Goal: Use online tool/utility: Utilize a website feature to perform a specific function

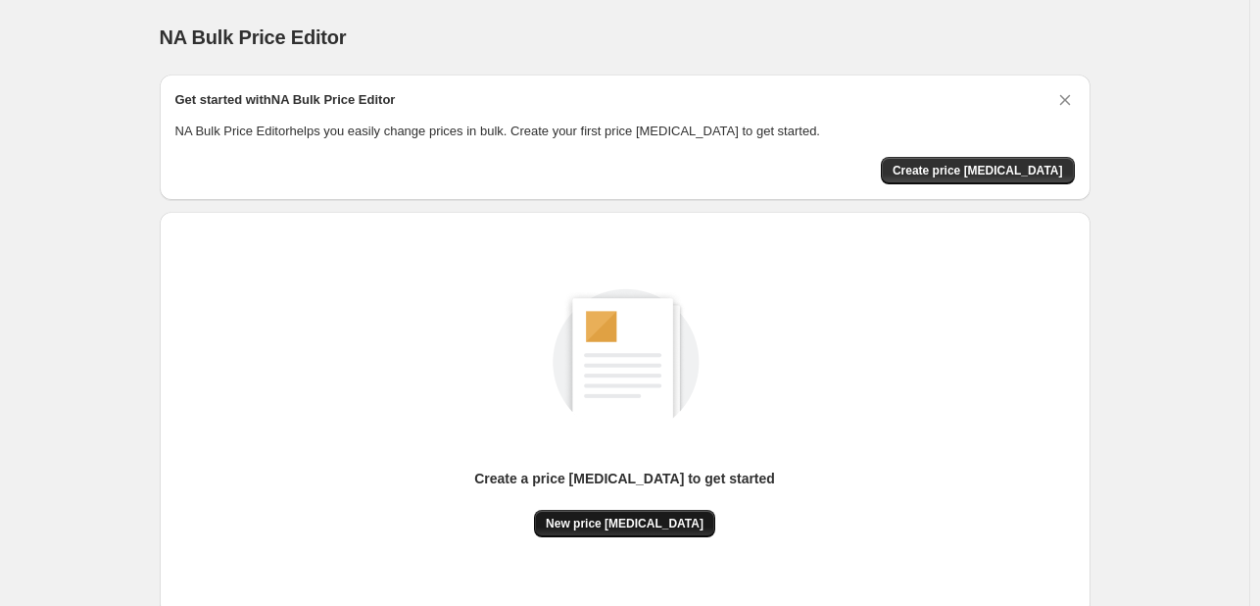
click at [633, 512] on button "New price [MEDICAL_DATA]" at bounding box center [624, 523] width 181 height 27
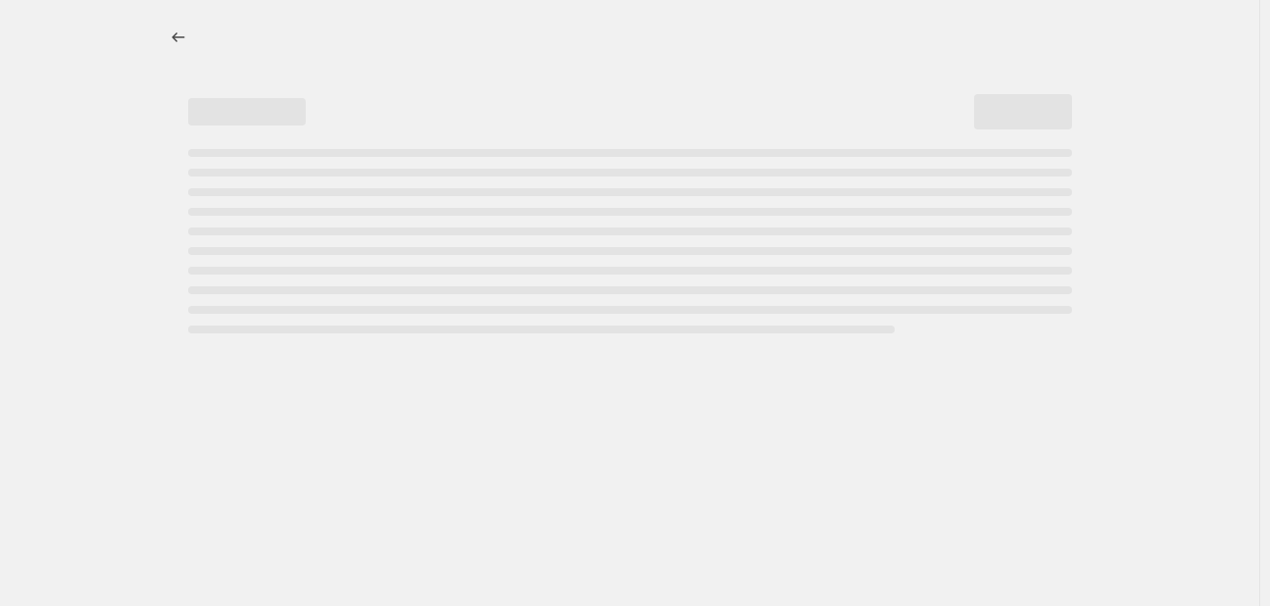
select select "percentage"
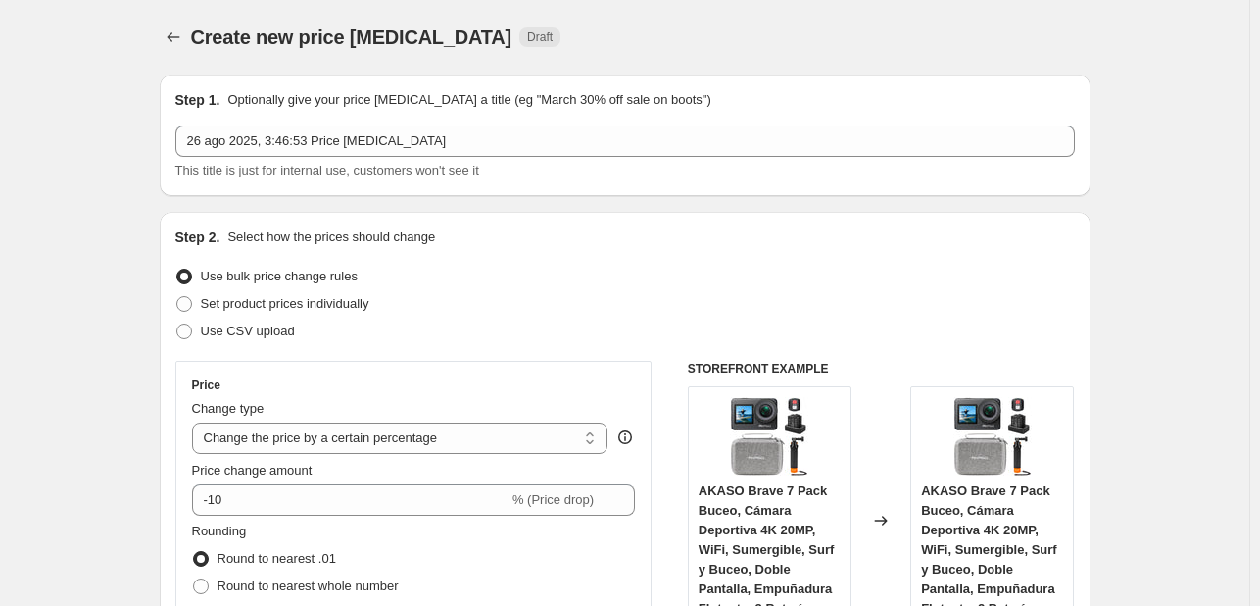
scroll to position [98, 0]
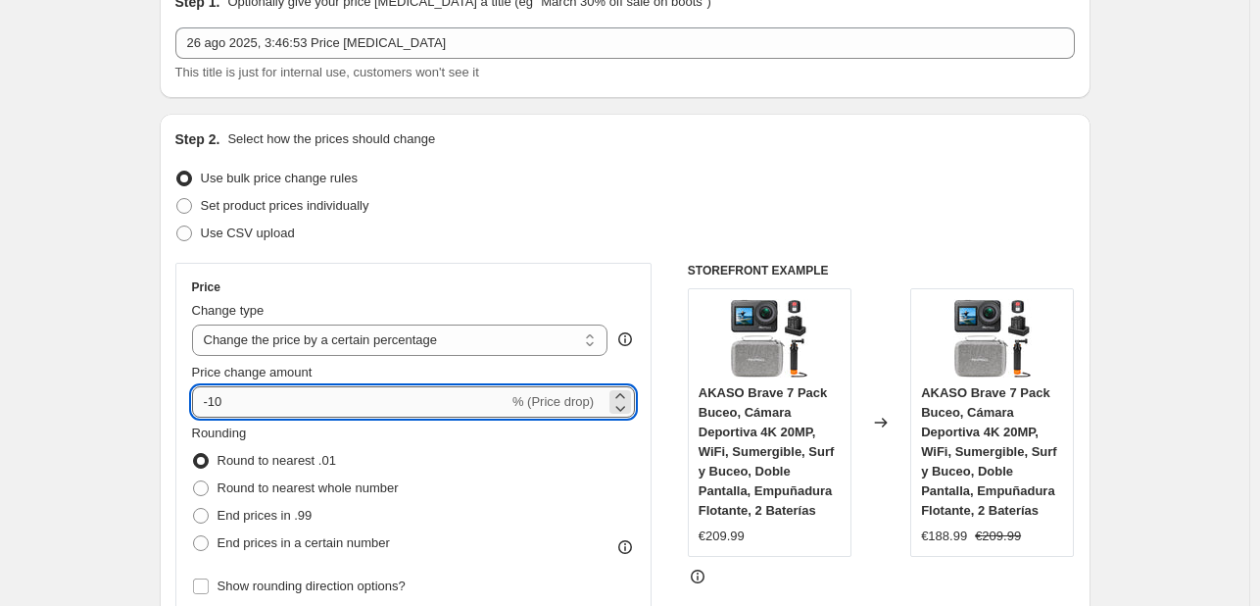
click at [432, 395] on input "-10" at bounding box center [350, 401] width 317 height 31
type input "-1"
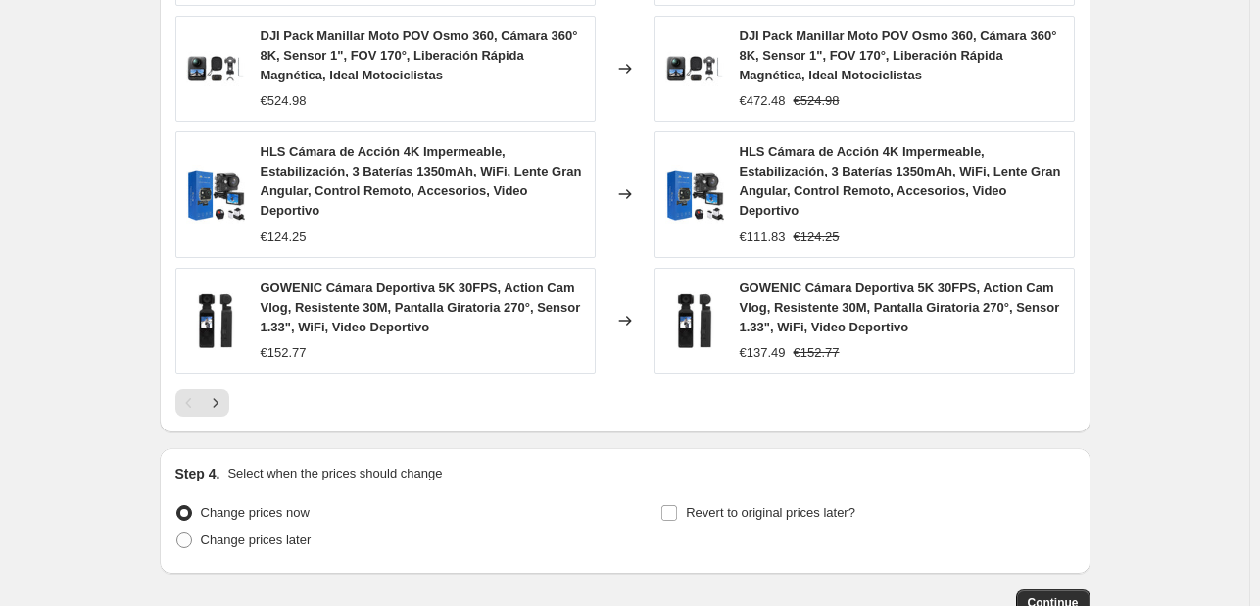
scroll to position [1470, 0]
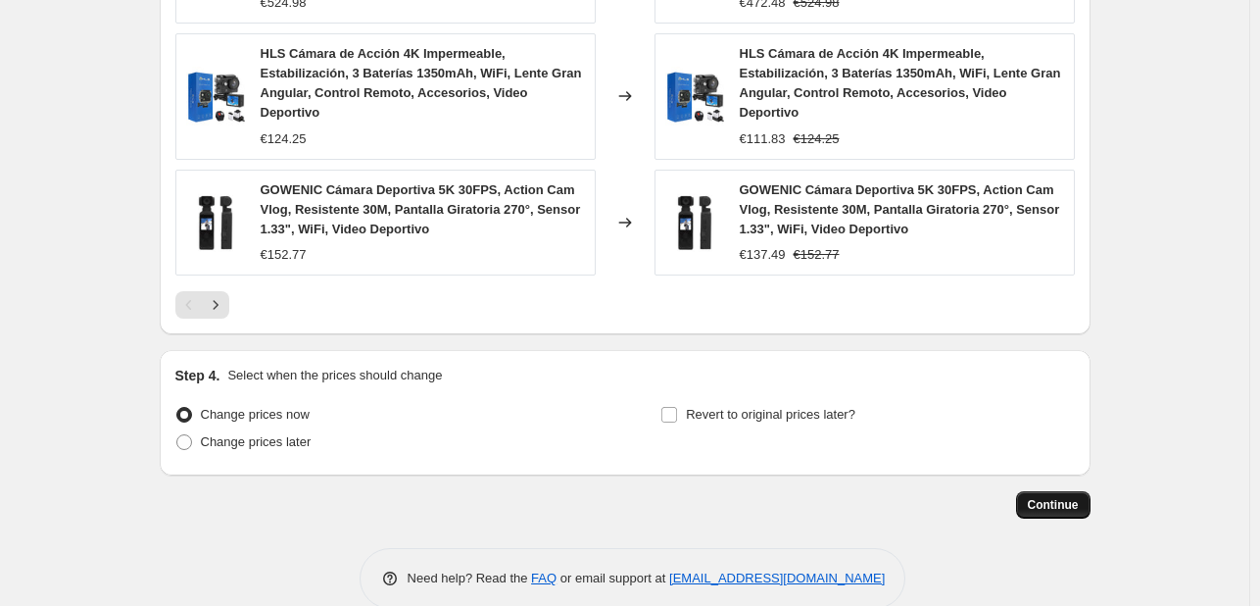
type input "-30"
click at [781, 492] on button "Continue" at bounding box center [1053, 504] width 74 height 27
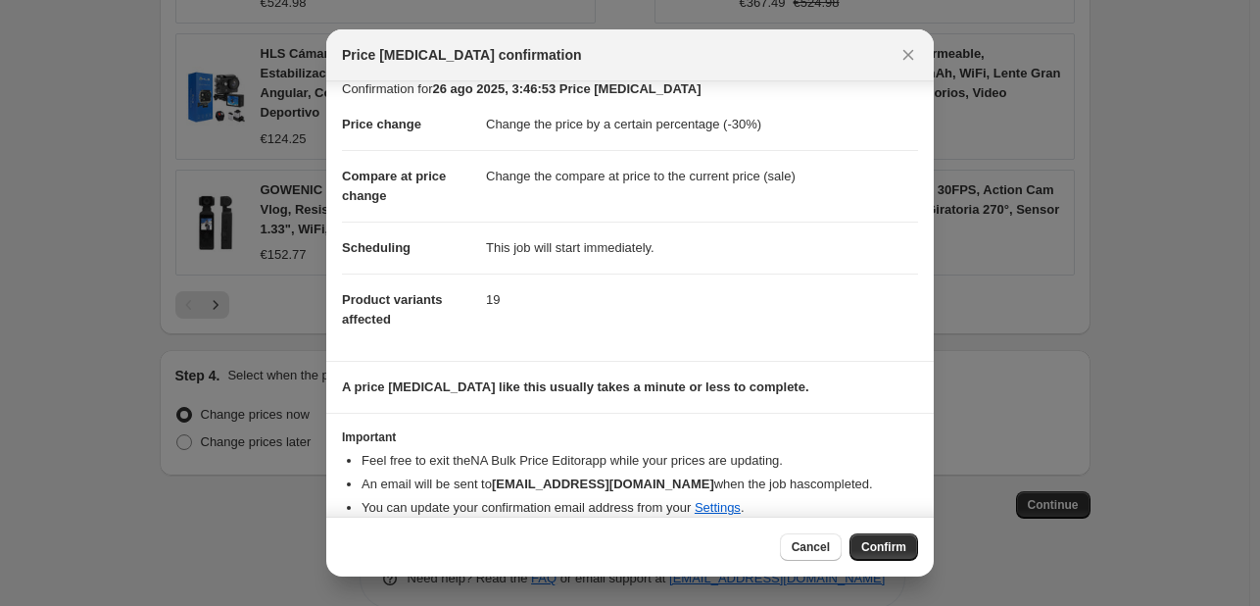
scroll to position [37, 0]
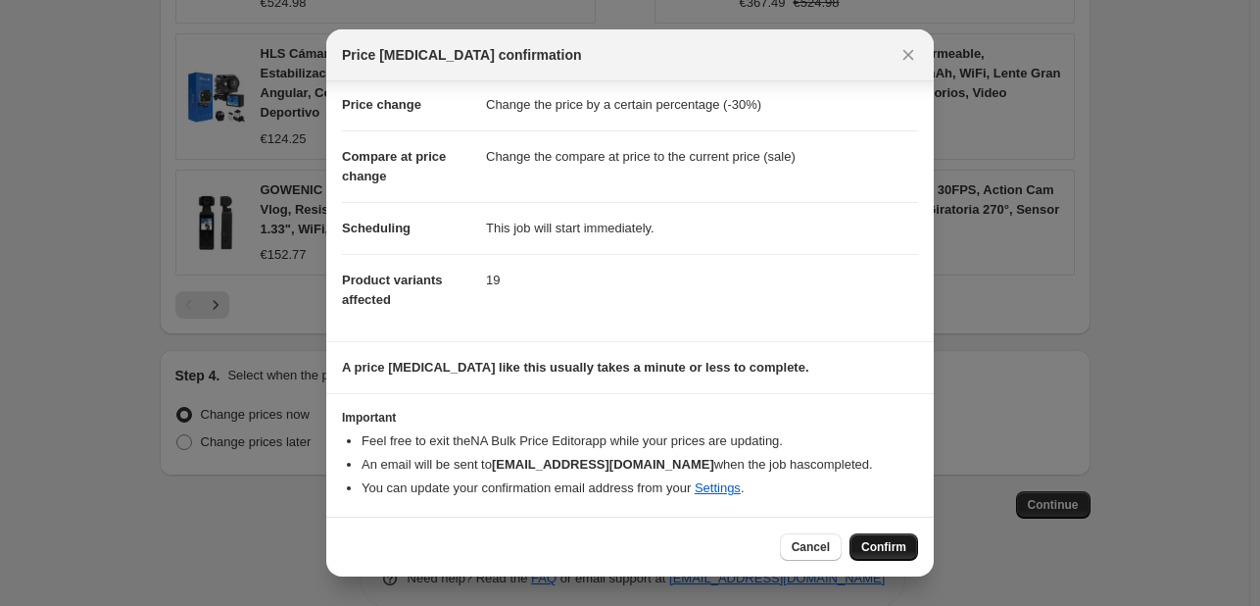
click at [781, 548] on span "Confirm" at bounding box center [884, 547] width 45 height 16
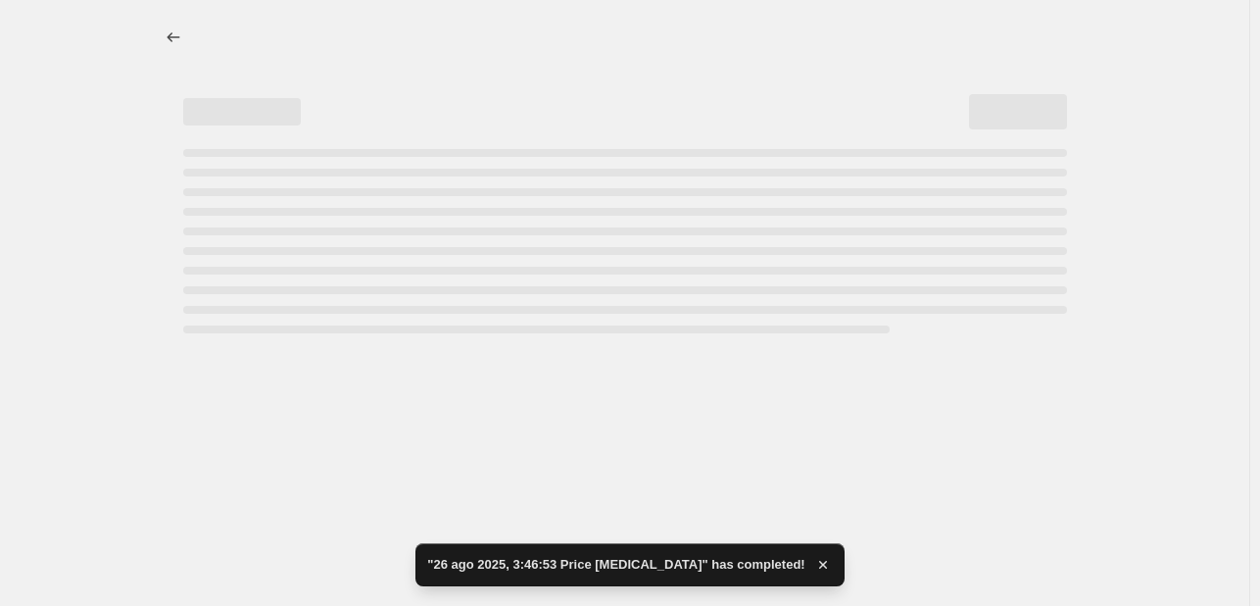
select select "percentage"
